Goal: Entertainment & Leisure: Consume media (video, audio)

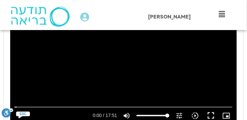
scroll to position [417, 0]
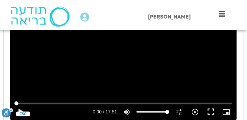
drag, startPoint x: 210, startPoint y: 111, endPoint x: 210, endPoint y: 127, distance: 16.1
click at [210, 111] on button "fullscreen" at bounding box center [211, 112] width 16 height 16
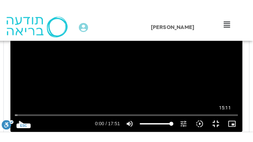
scroll to position [417, 0]
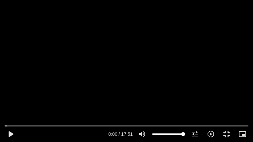
drag, startPoint x: 9, startPoint y: 134, endPoint x: 52, endPoint y: 142, distance: 43.8
click at [10, 119] on button "play_arrow" at bounding box center [11, 134] width 16 height 16
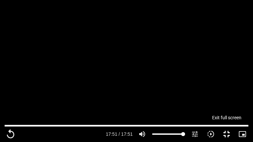
click at [227, 119] on button "fullscreen_exit" at bounding box center [226, 134] width 16 height 16
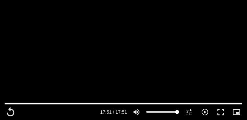
scroll to position [329, 0]
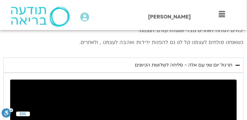
drag, startPoint x: 132, startPoint y: 63, endPoint x: 231, endPoint y: 67, distance: 98.8
click at [231, 67] on summary "תרגול יום שני עם אלה - סליחה לשלושת הכיוונים" at bounding box center [123, 64] width 241 height 15
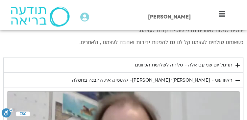
copy div "תרגול יום שני עם אלה - סליחה לשלושת הכיוונים"
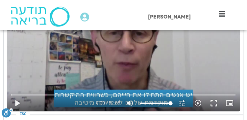
scroll to position [439, 0]
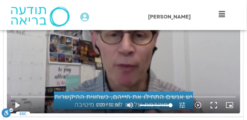
drag, startPoint x: 213, startPoint y: 105, endPoint x: 215, endPoint y: 121, distance: 16.2
click at [213, 105] on button "fullscreen" at bounding box center [214, 105] width 16 height 16
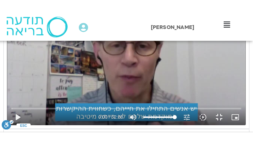
scroll to position [439, 0]
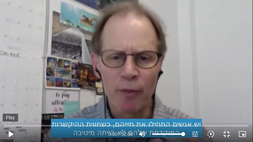
click at [11, 119] on button "play_arrow" at bounding box center [11, 134] width 16 height 16
type input "1071.88"
type input "0.096749"
type input "1071.88"
type input "0.2303"
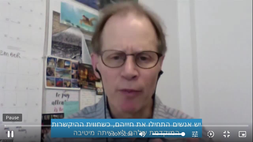
type input "1071.88"
type input "0.383574"
type input "1071.88"
type input "0.5097"
type input "1071.88"
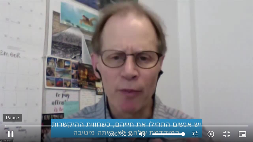
type input "0.657786"
type input "1071.88"
type input "0.784118"
type input "1071.88"
type input "0.933255"
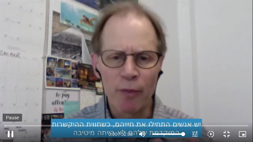
type input "1071.88"
type input "1.067021"
type input "1071.88"
type input "1.217626"
type input "1071.88"
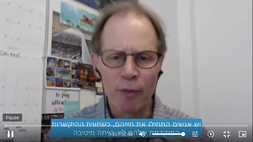
type input "1.370422"
type input "1071.88"
type input "1.504584"
type input "1071.88"
type input "1.645262"
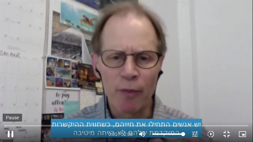
type input "1071.88"
type input "1.775556"
type input "1071.88"
type input "1.927938"
type input "1071.88"
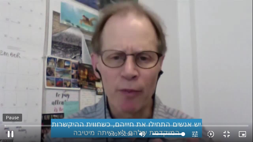
type input "2.081664"
type input "1071.88"
type input "2.221244"
type input "1071.88"
type input "2.369459"
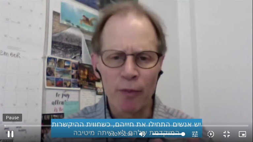
type input "1071.88"
type input "2.516858"
type input "1071.88"
type input "2.662406"
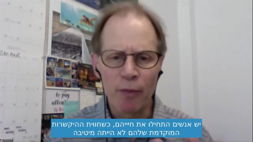
type input "1071.88"
